Goal: Information Seeking & Learning: Learn about a topic

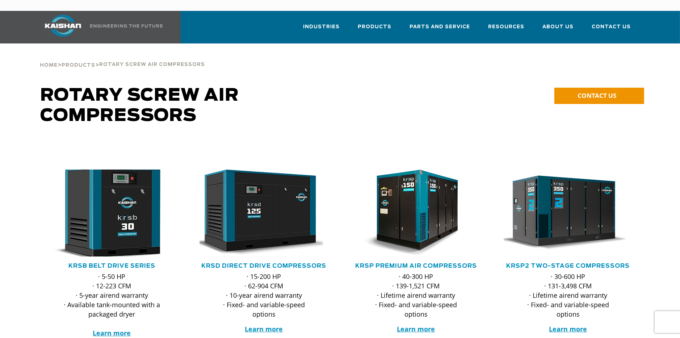
click at [116, 221] on img at bounding box center [106, 213] width 142 height 96
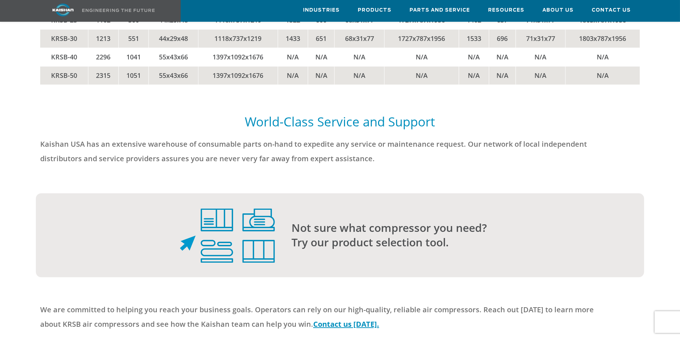
scroll to position [1255, 0]
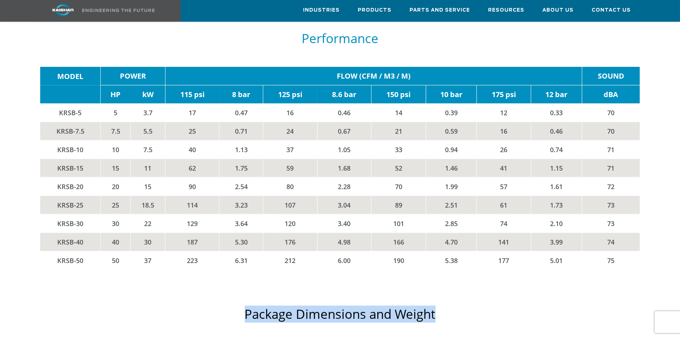
drag, startPoint x: 446, startPoint y: 299, endPoint x: 237, endPoint y: 294, distance: 209.4
click at [237, 294] on div "Package Dimensions and Weight" at bounding box center [340, 316] width 600 height 46
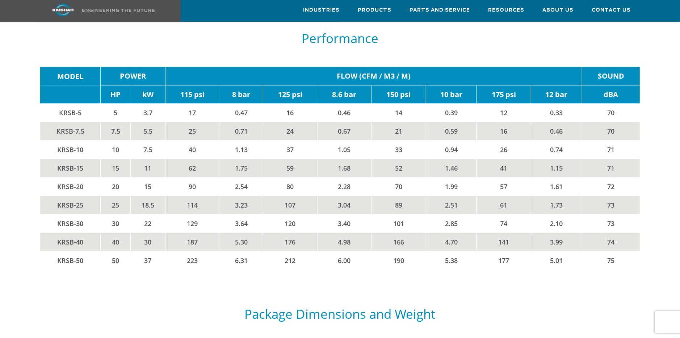
drag, startPoint x: 237, startPoint y: 294, endPoint x: 339, endPoint y: 252, distance: 109.8
click at [339, 252] on td "6.00" at bounding box center [344, 260] width 54 height 18
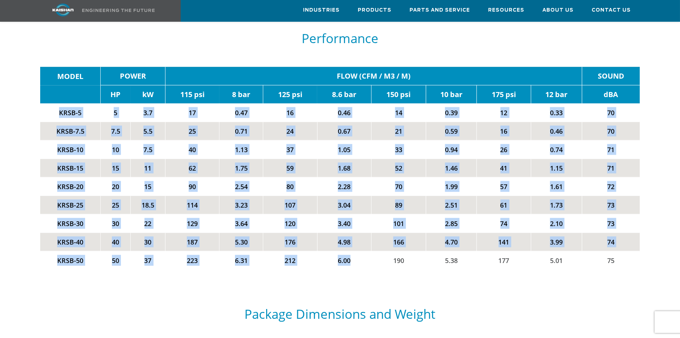
drag, startPoint x: 369, startPoint y: 247, endPoint x: 54, endPoint y: 101, distance: 348.3
click at [54, 101] on tbody "MODEL POWER FLOW (CFM / M3 / M) SOUND HP kW 115 psi 8 bar 125 psi 8.6 bar 150 p…" at bounding box center [340, 168] width 600 height 202
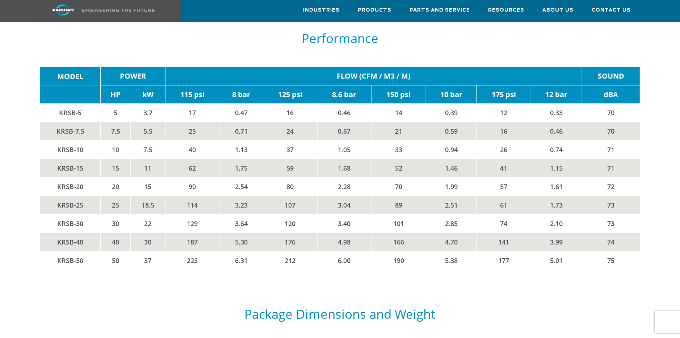
click at [523, 251] on td "177" at bounding box center [504, 260] width 54 height 18
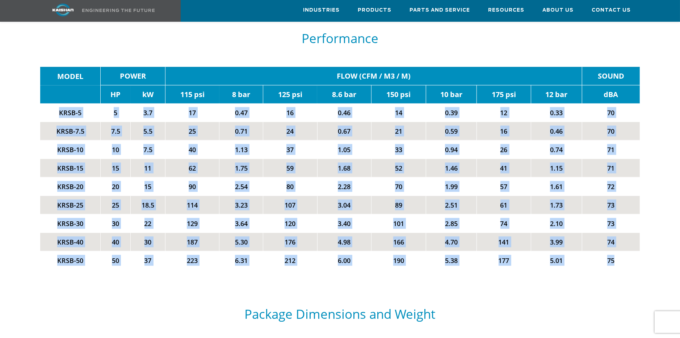
drag, startPoint x: 626, startPoint y: 254, endPoint x: 49, endPoint y: 99, distance: 598.2
click at [49, 99] on tbody "MODEL POWER FLOW (CFM / M3 / M) SOUND HP kW 115 psi 8 bar 125 psi 8.6 bar 150 p…" at bounding box center [340, 168] width 600 height 202
click at [446, 196] on td "2.51" at bounding box center [451, 205] width 51 height 18
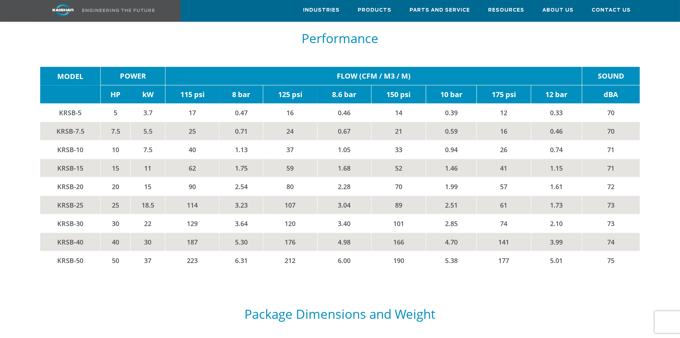
click at [475, 261] on div "MODEL POWER FLOW (CFM / M3 / M) SOUND HP kW 115 psi 8 bar 125 psi 8.6 bar 150 p…" at bounding box center [340, 168] width 609 height 231
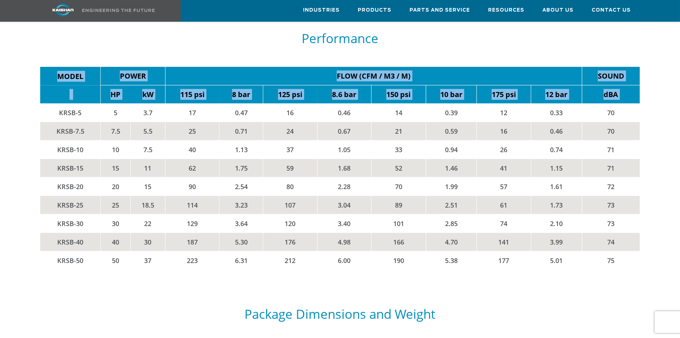
drag, startPoint x: 632, startPoint y: 251, endPoint x: 44, endPoint y: 105, distance: 605.8
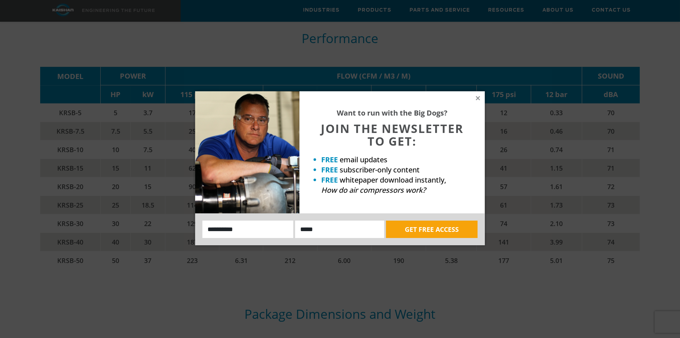
drag, startPoint x: 478, startPoint y: 96, endPoint x: 525, endPoint y: 125, distance: 55.2
click at [478, 96] on icon at bounding box center [478, 98] width 7 height 7
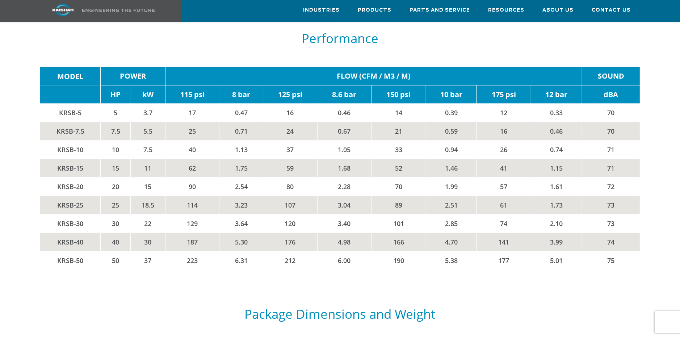
click at [585, 159] on td "71" at bounding box center [611, 168] width 58 height 18
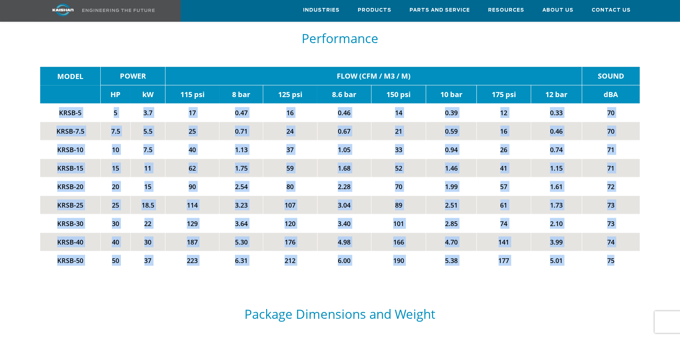
drag, startPoint x: 627, startPoint y: 255, endPoint x: 59, endPoint y: 106, distance: 586.8
click at [59, 106] on tbody "MODEL POWER FLOW (CFM / M3 / M) SOUND HP kW 115 psi 8 bar 125 psi 8.6 bar 150 p…" at bounding box center [340, 168] width 600 height 202
click at [630, 109] on td "70" at bounding box center [611, 113] width 58 height 18
